Goal: Task Accomplishment & Management: Manage account settings

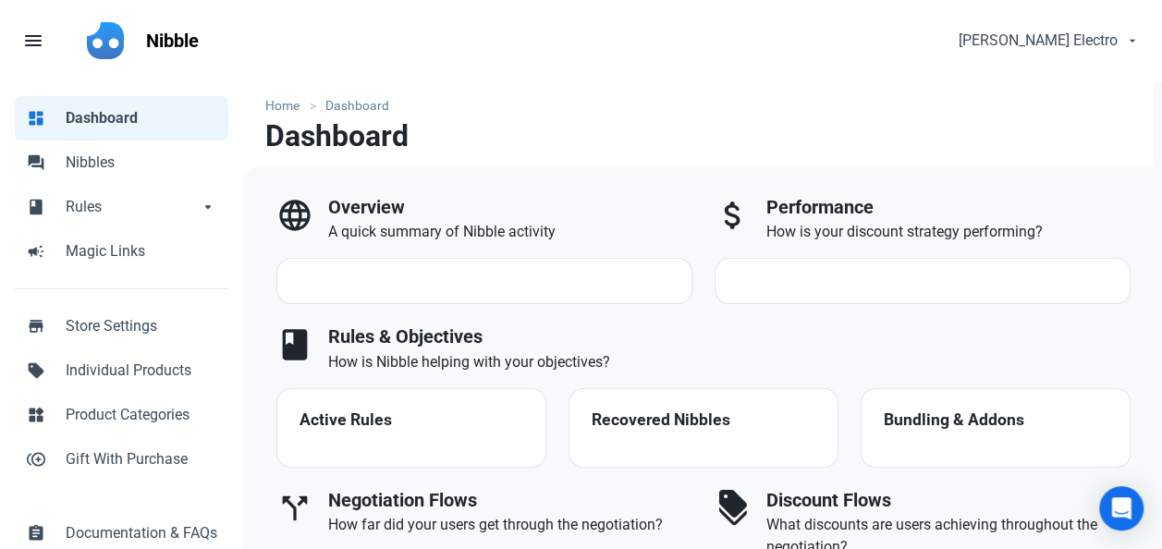
select select "7d"
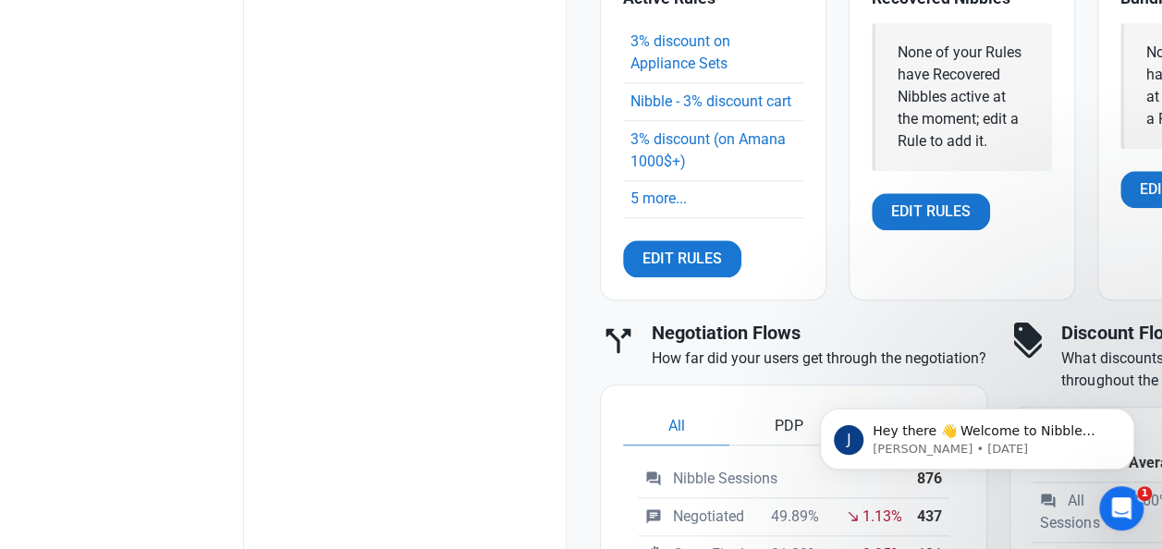
scroll to position [724, 0]
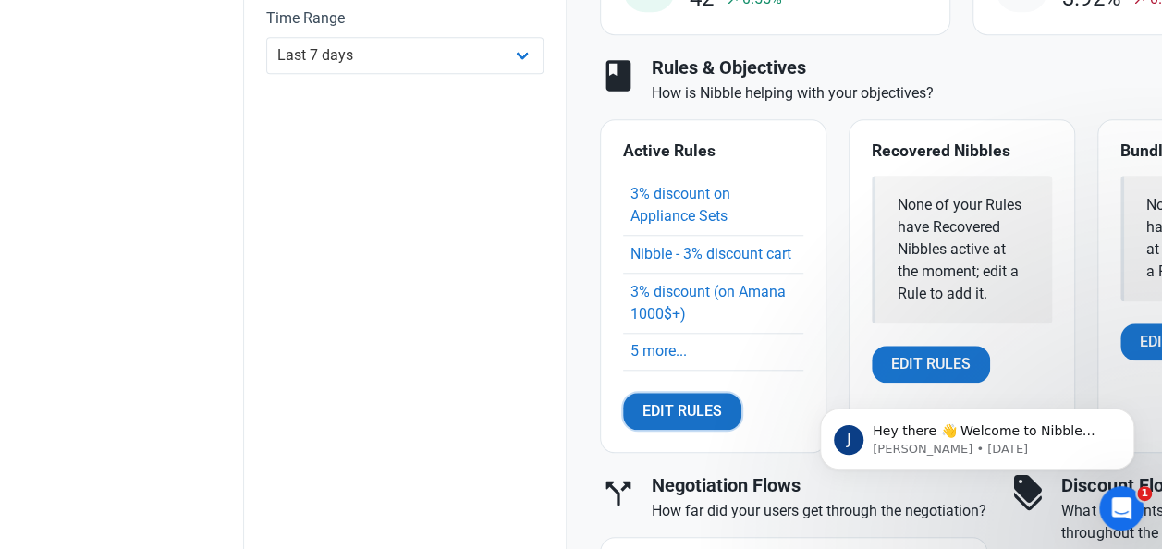
click at [682, 423] on span "Edit Rules" at bounding box center [683, 411] width 80 height 22
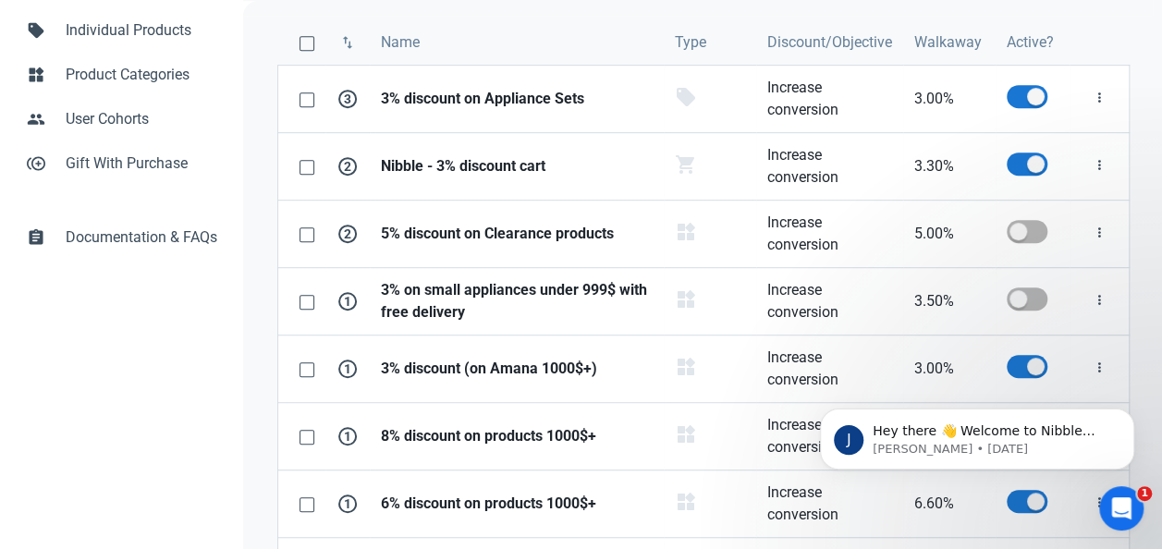
scroll to position [436, 0]
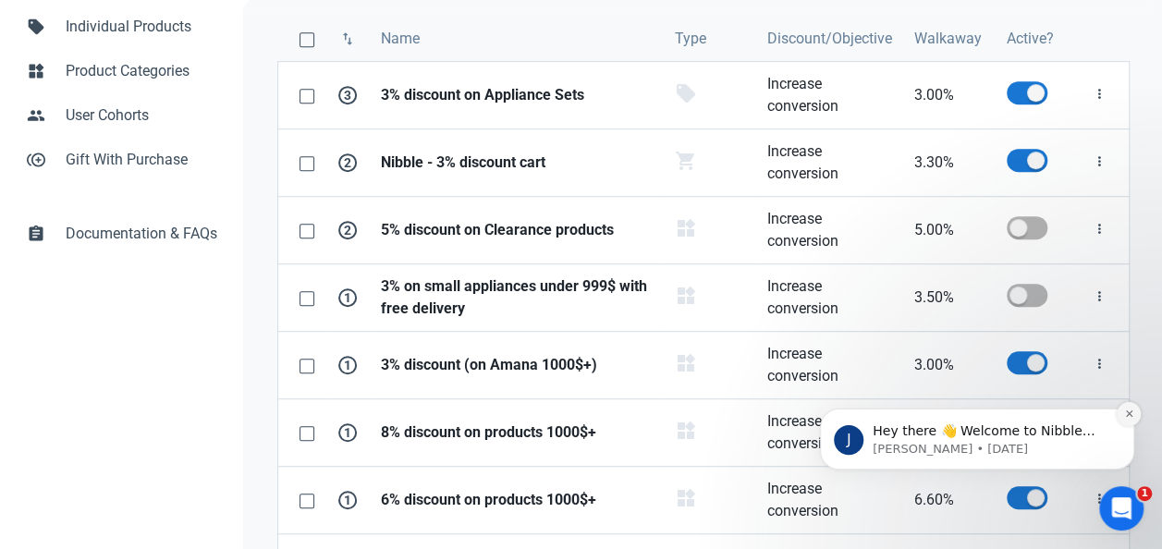
click at [1127, 419] on icon "Dismiss notification" at bounding box center [1129, 414] width 10 height 10
